Goal: Task Accomplishment & Management: Complete application form

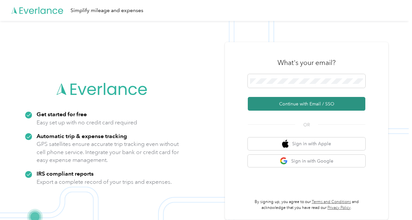
click at [287, 104] on button "Continue with Email / SSO" at bounding box center [306, 104] width 117 height 14
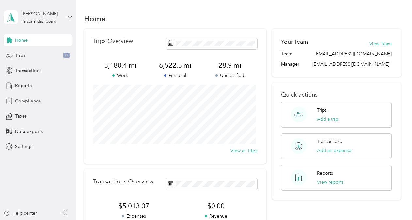
click at [28, 102] on span "Compliance" at bounding box center [28, 101] width 26 height 7
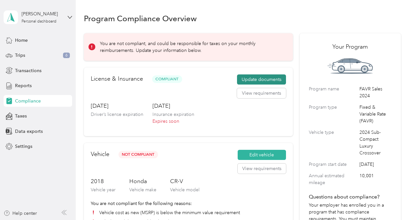
click at [259, 78] on button "Update documents" at bounding box center [261, 79] width 49 height 10
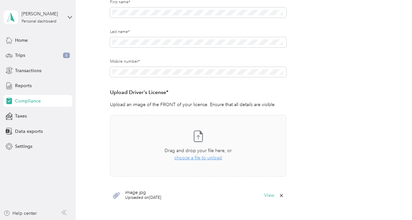
scroll to position [98, 0]
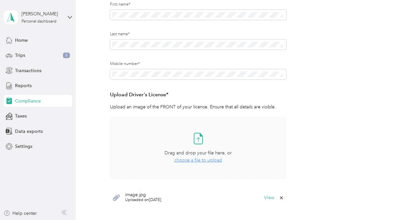
click at [191, 161] on span "choose a file to upload" at bounding box center [198, 160] width 48 height 6
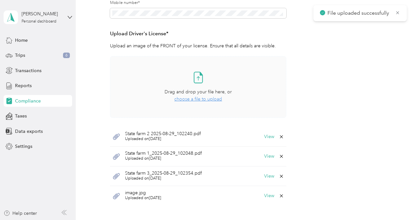
scroll to position [196, 0]
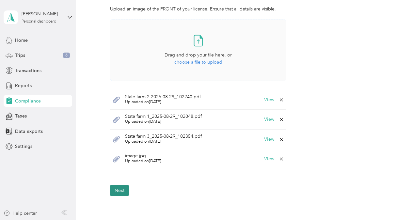
click at [121, 191] on button "Next" at bounding box center [119, 190] width 19 height 11
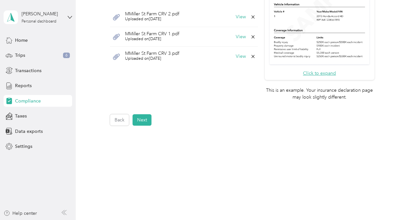
scroll to position [270, 0]
click at [141, 119] on button "Next" at bounding box center [141, 119] width 19 height 11
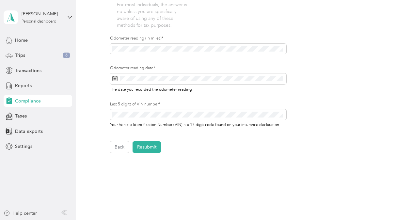
scroll to position [179, 0]
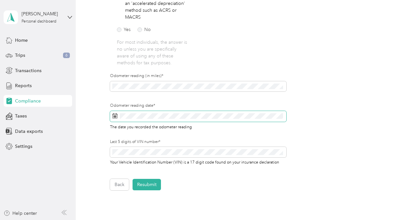
click at [112, 113] on span at bounding box center [198, 116] width 176 height 11
click at [116, 115] on icon at bounding box center [114, 115] width 5 height 5
click at [116, 117] on icon at bounding box center [114, 115] width 5 height 5
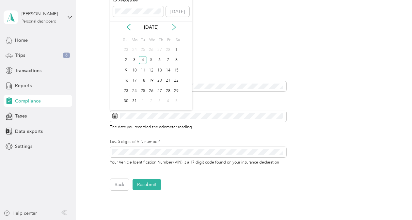
click at [175, 26] on icon at bounding box center [174, 27] width 7 height 7
click at [176, 26] on icon at bounding box center [174, 27] width 7 height 7
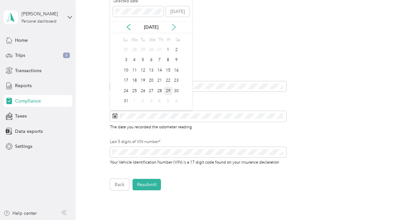
click at [176, 26] on icon at bounding box center [174, 27] width 7 height 7
click at [175, 26] on icon at bounding box center [174, 27] width 7 height 7
click at [129, 26] on icon at bounding box center [128, 27] width 7 height 7
click at [130, 26] on icon at bounding box center [128, 27] width 7 height 7
click at [166, 89] on div "29" at bounding box center [168, 91] width 8 height 8
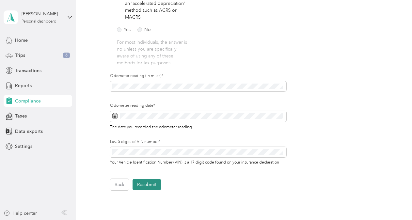
click at [150, 183] on button "Resubmit" at bounding box center [146, 184] width 28 height 11
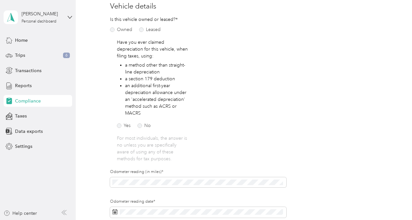
scroll to position [8, 0]
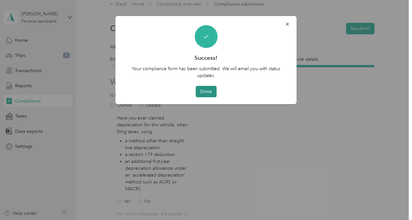
click at [207, 90] on button "Done" at bounding box center [205, 91] width 21 height 11
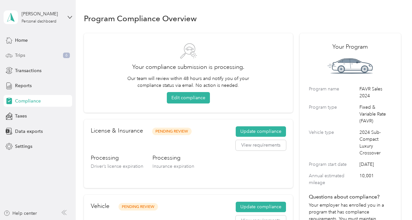
click at [22, 54] on span "Trips" at bounding box center [20, 55] width 10 height 7
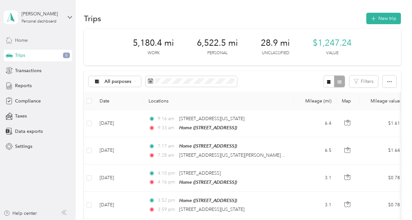
click at [26, 40] on span "Home" at bounding box center [21, 40] width 13 height 7
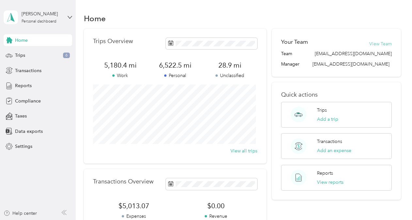
click at [377, 43] on button "View Team" at bounding box center [380, 43] width 23 height 7
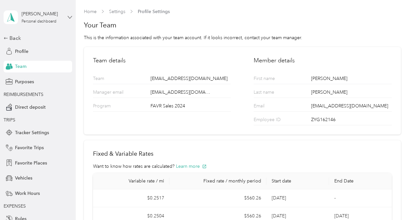
click at [68, 17] on icon at bounding box center [70, 17] width 5 height 5
click at [22, 54] on div "Log out" at bounding box center [19, 53] width 25 height 7
